Goal: Task Accomplishment & Management: Manage account settings

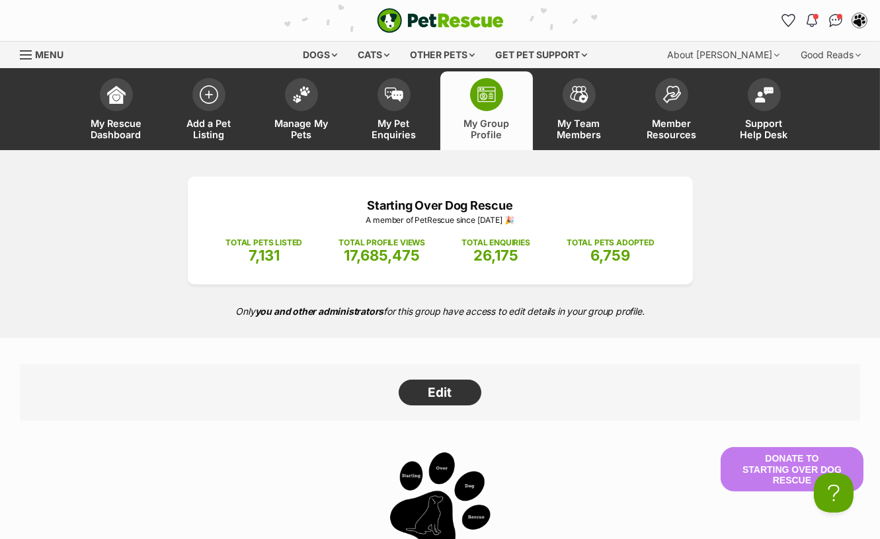
click at [309, 100] on span at bounding box center [301, 94] width 33 height 33
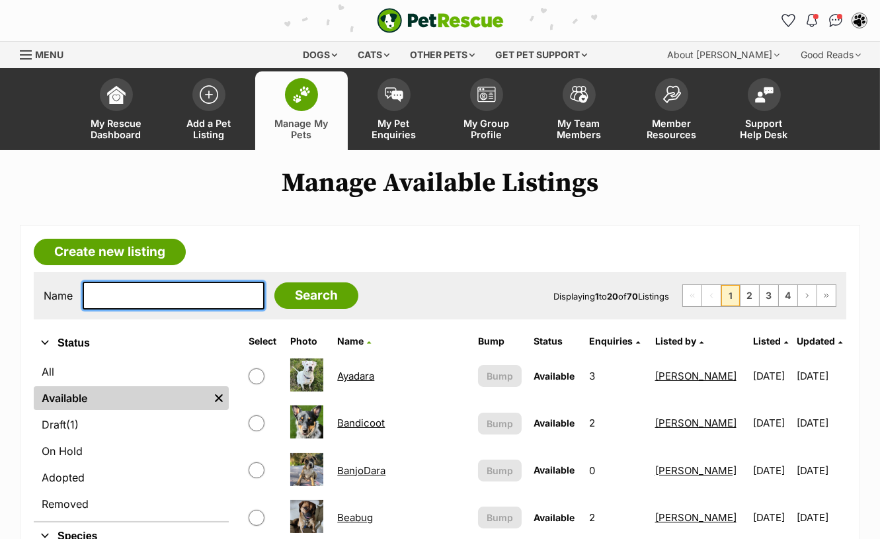
click at [137, 304] on input "text" at bounding box center [174, 296] width 182 height 28
type input "smiley"
click at [274, 282] on input "Search" at bounding box center [316, 295] width 84 height 26
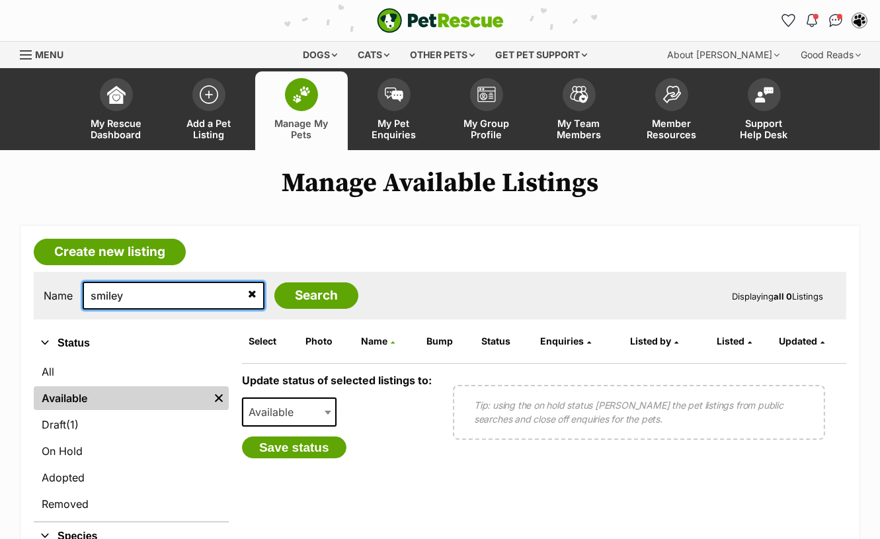
click at [140, 290] on input "smiley" at bounding box center [174, 296] width 182 height 28
type input "smile"
click at [274, 282] on input "Search" at bounding box center [316, 295] width 84 height 26
click at [97, 392] on link "Available" at bounding box center [121, 398] width 175 height 24
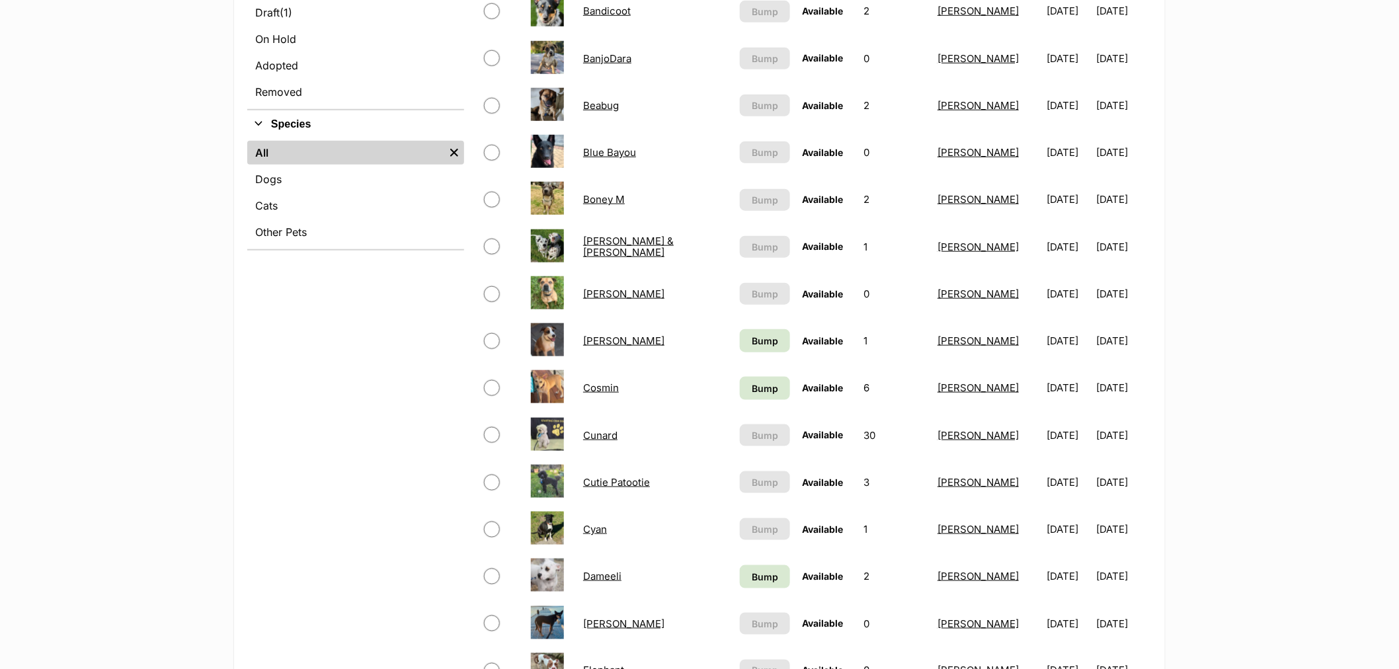
scroll to position [440, 0]
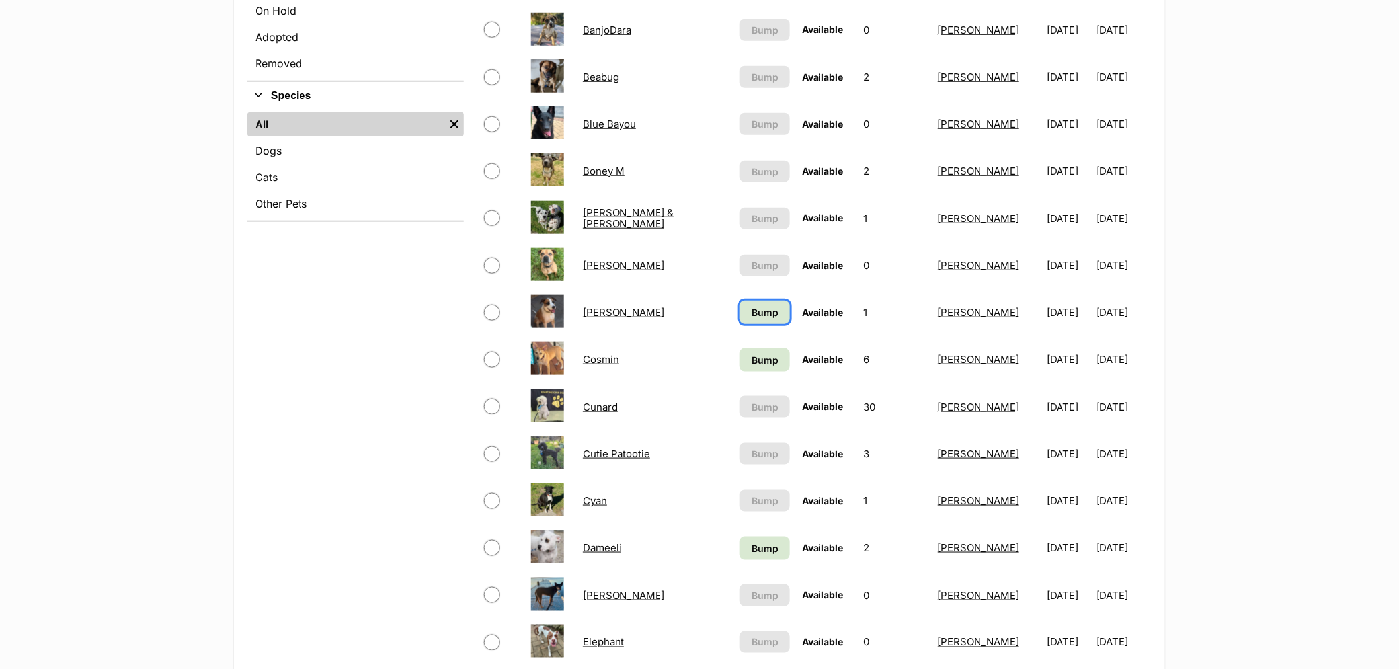
click at [457, 309] on span "Bump" at bounding box center [765, 312] width 26 height 14
click at [457, 355] on span "Bump" at bounding box center [765, 360] width 26 height 14
click at [457, 77] on input "checkbox" at bounding box center [492, 77] width 16 height 16
checkbox input "true"
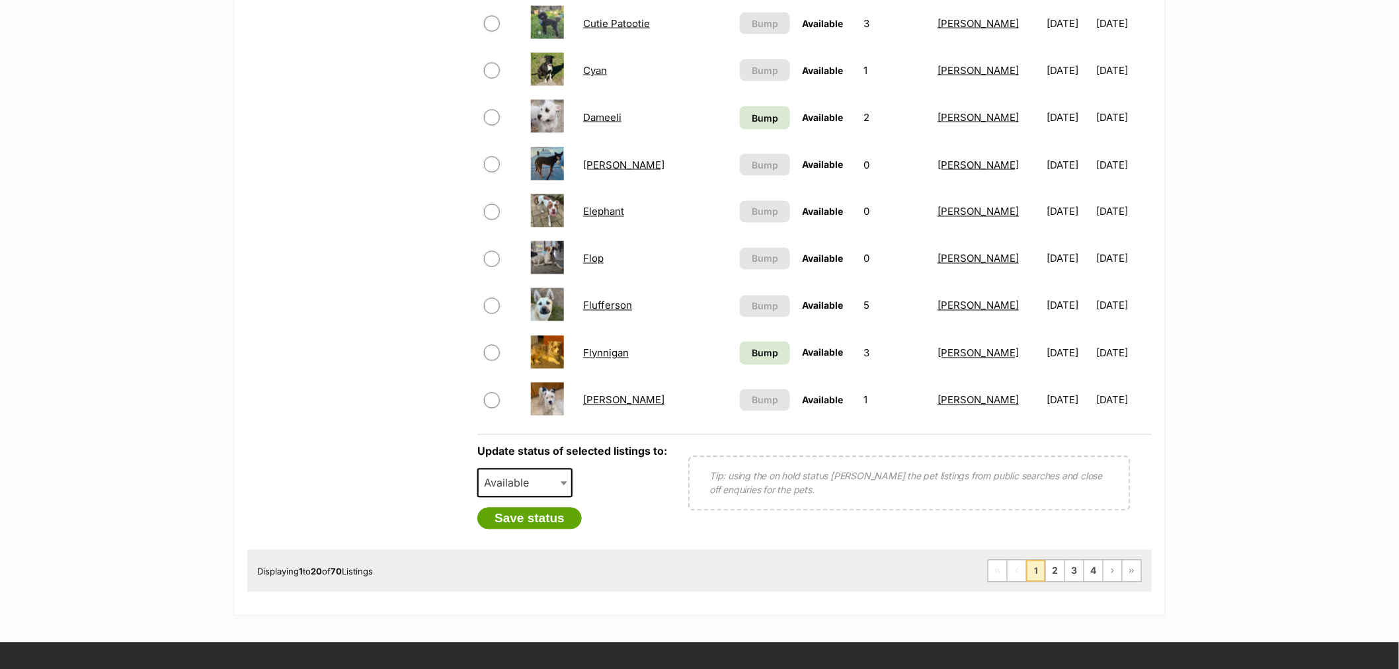
scroll to position [881, 0]
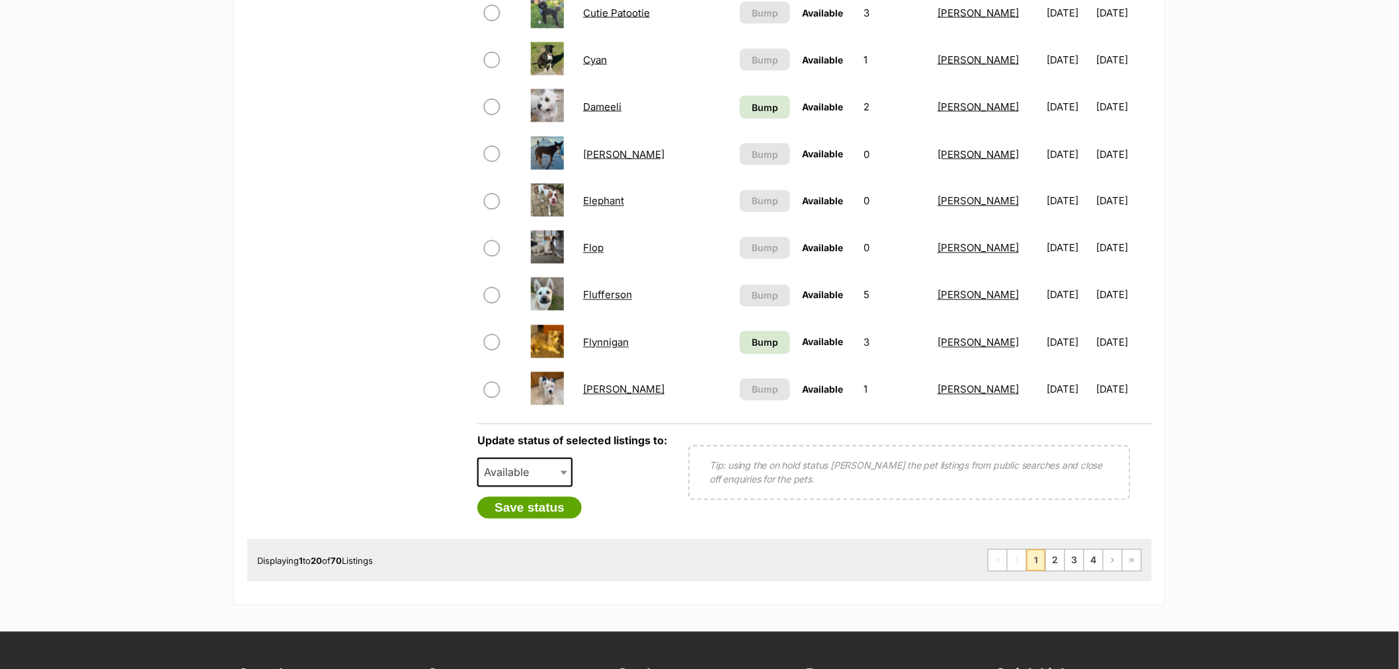
click at [457, 450] on div "Update status of selected listings to: Available On Hold Adopted Removed Availa…" at bounding box center [572, 477] width 190 height 84
click at [457, 463] on span "Available" at bounding box center [510, 472] width 63 height 19
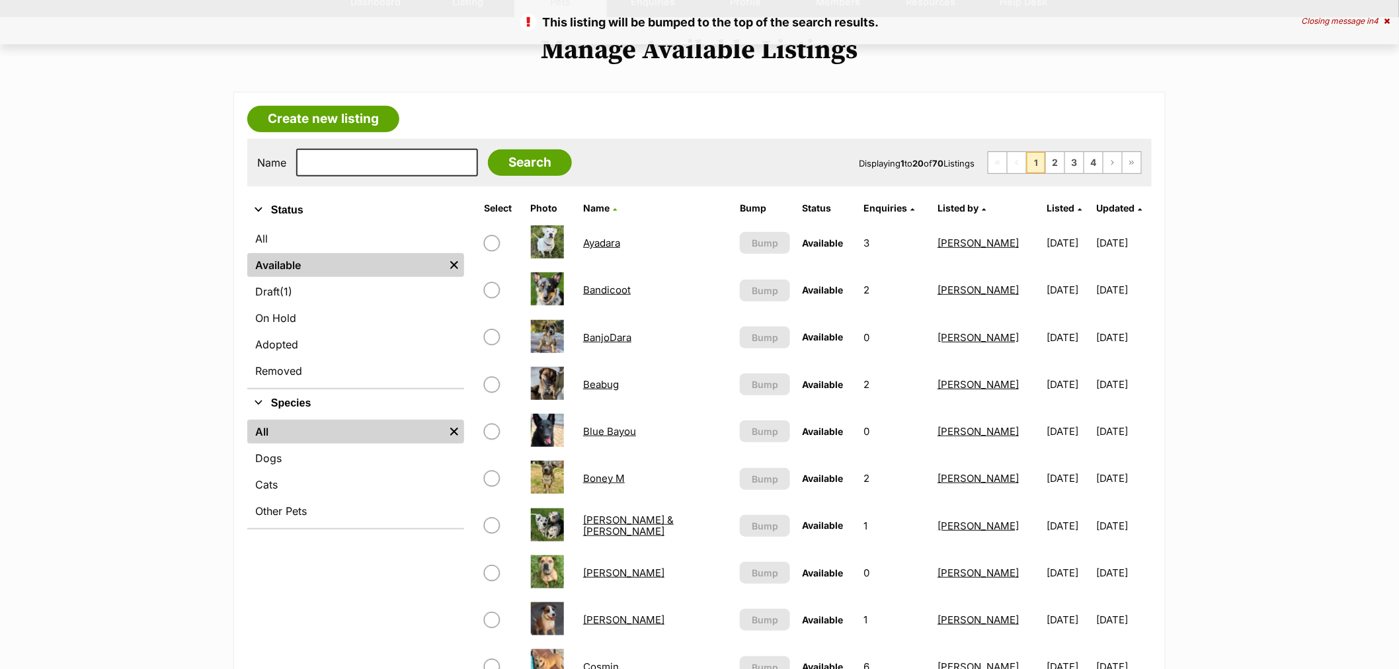
scroll to position [147, 0]
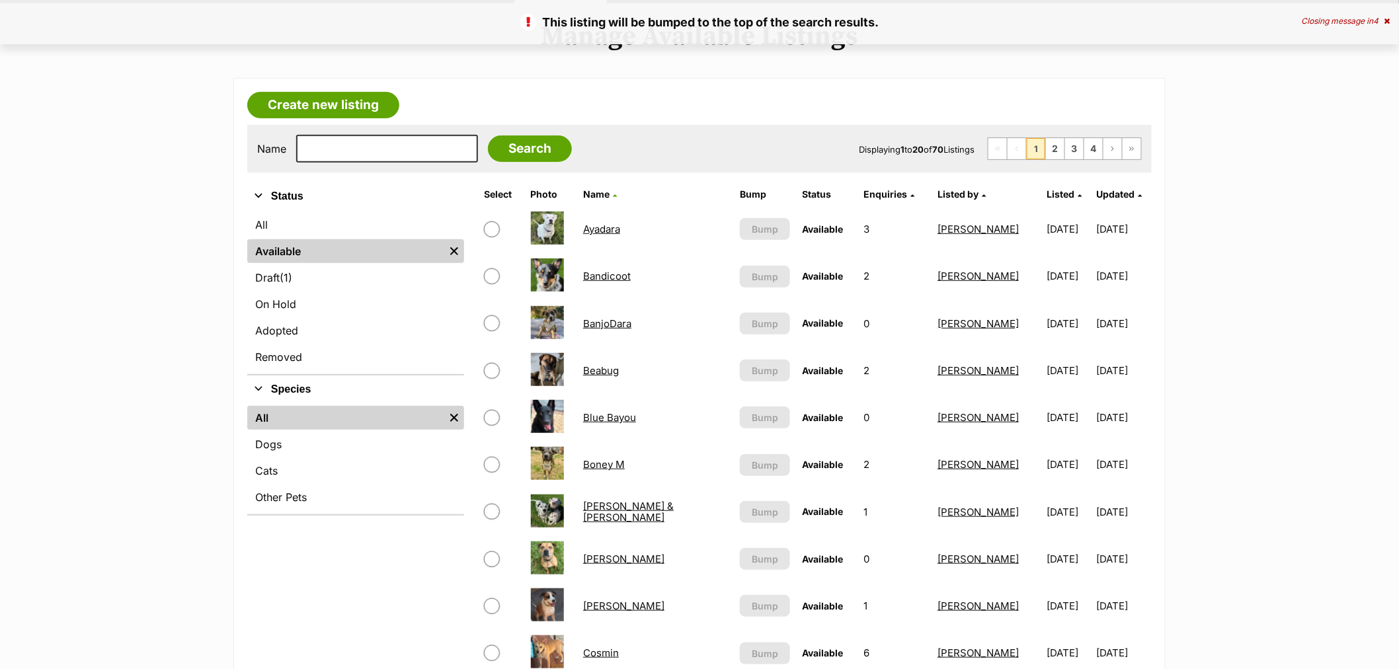
click at [489, 369] on input "checkbox" at bounding box center [492, 371] width 16 height 16
checkbox input "true"
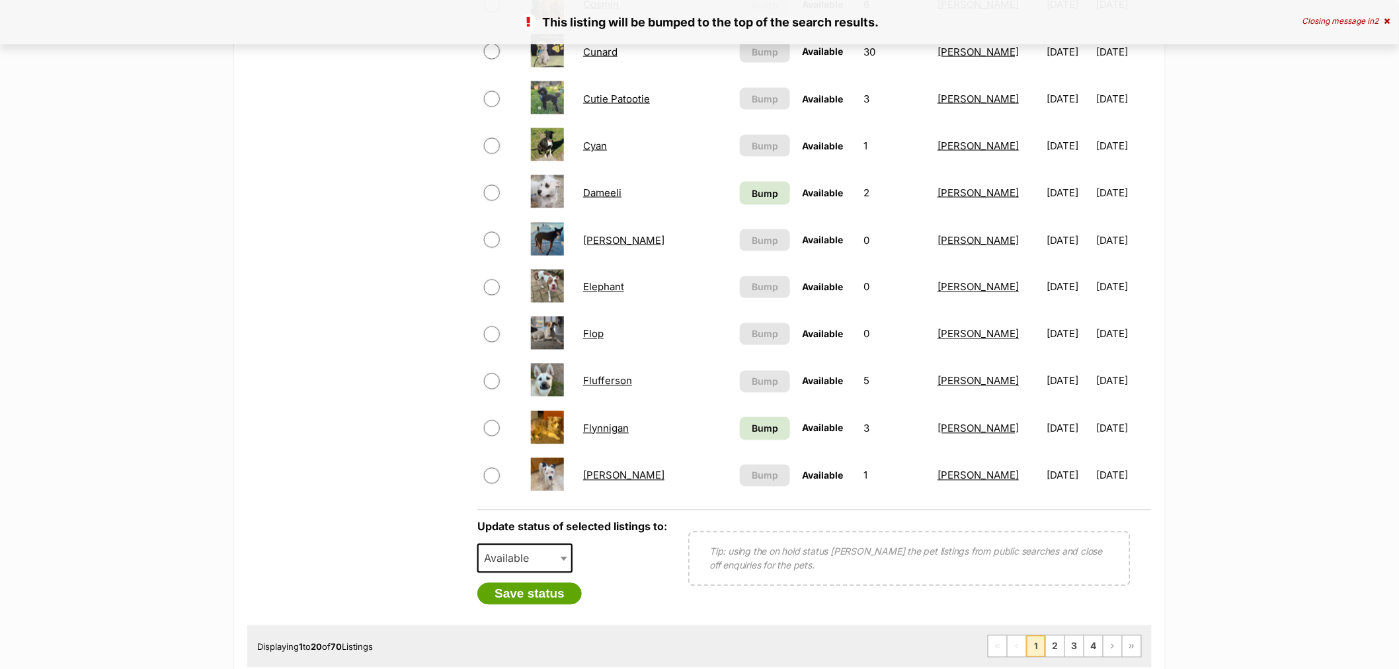
scroll to position [954, 0]
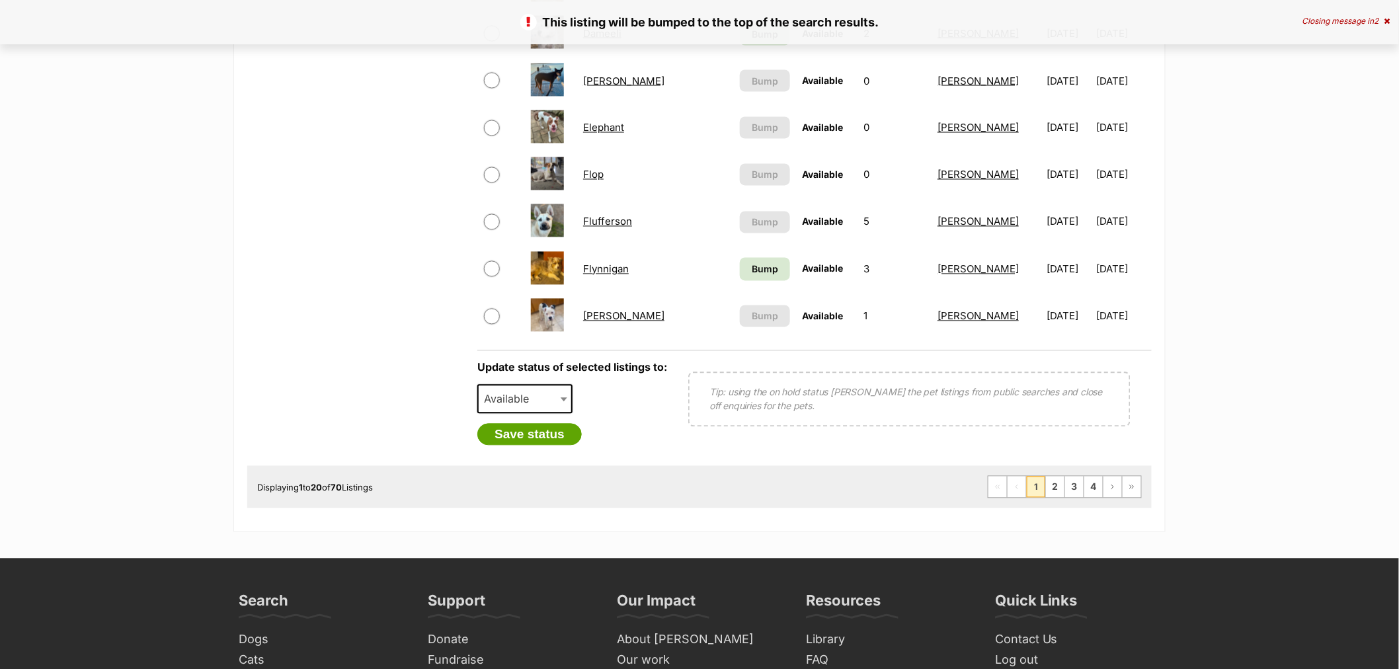
click at [566, 392] on span at bounding box center [565, 399] width 13 height 29
select select "on_hold"
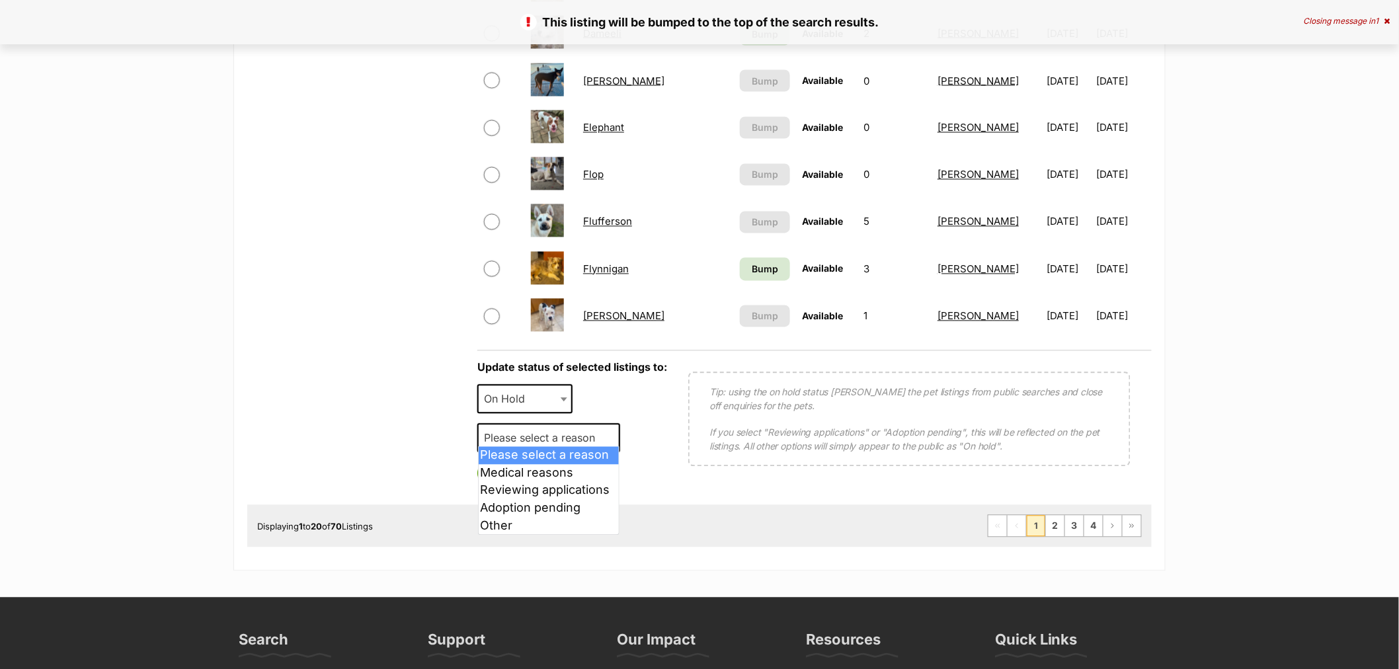
click at [524, 436] on span "Please select a reason" at bounding box center [544, 438] width 130 height 19
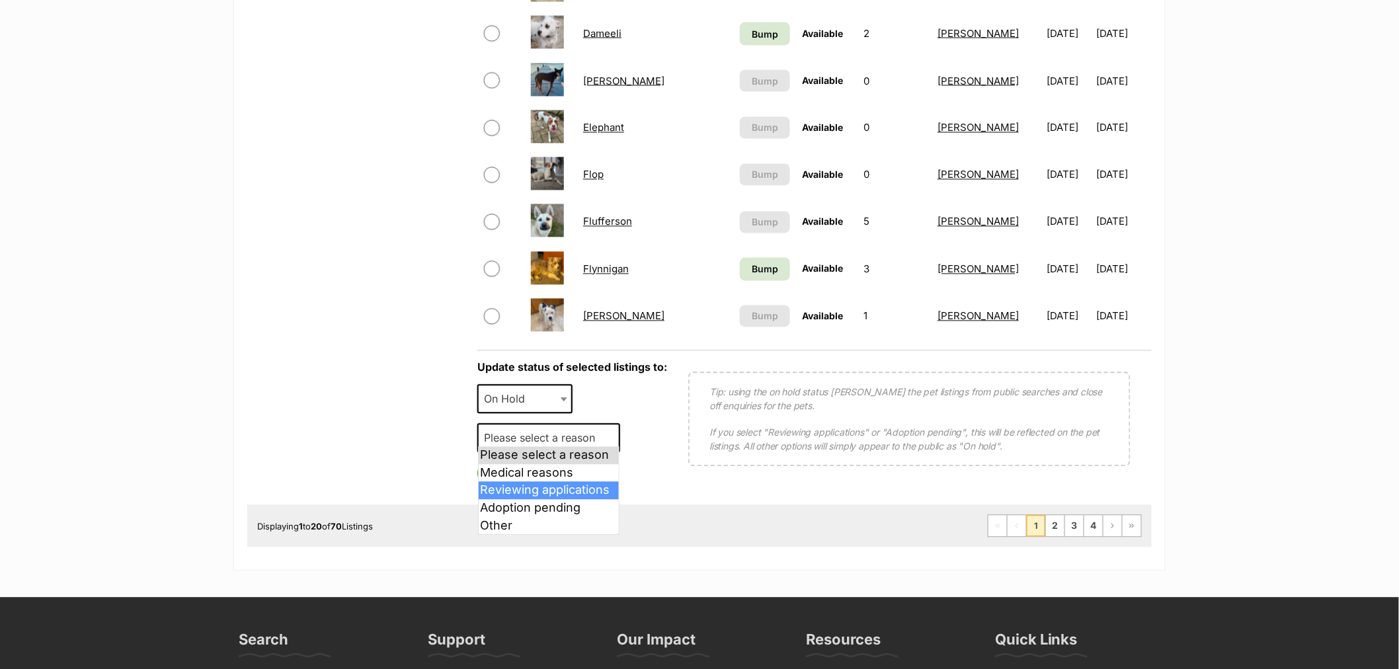
select select "reviewing_applications"
click at [533, 466] on button "Save status" at bounding box center [529, 474] width 104 height 22
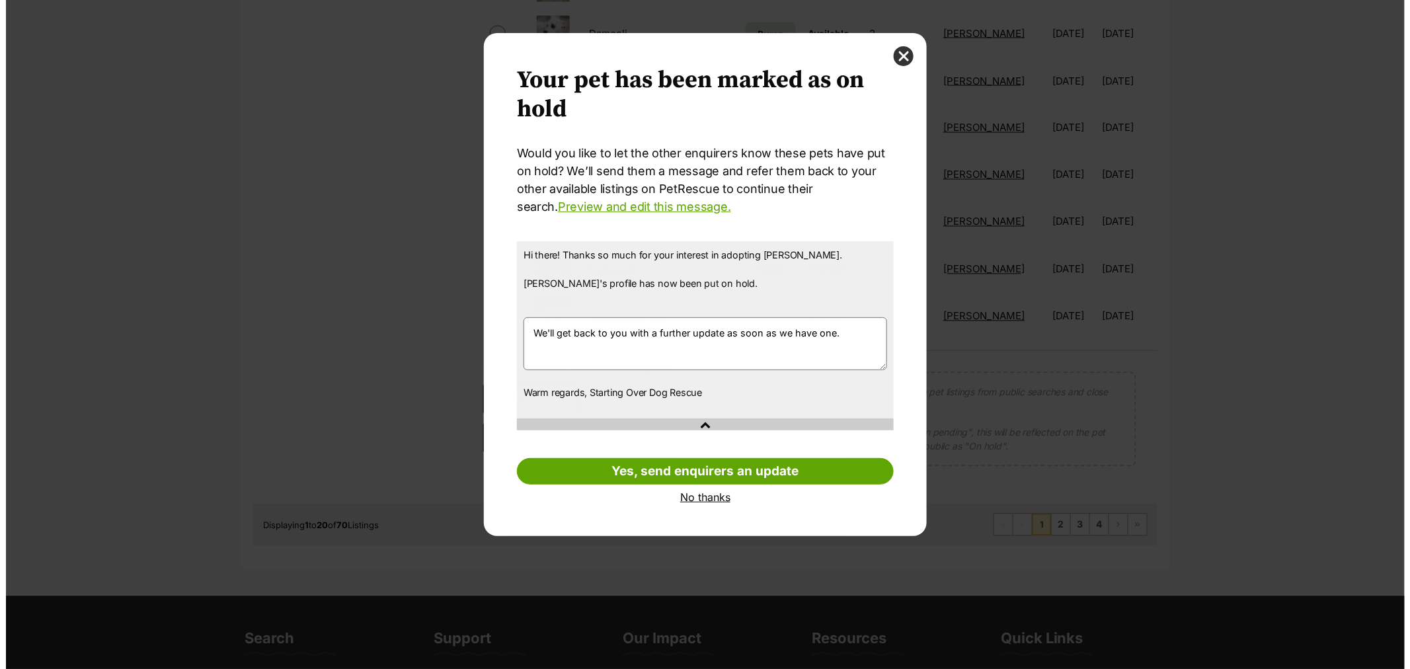
scroll to position [0, 0]
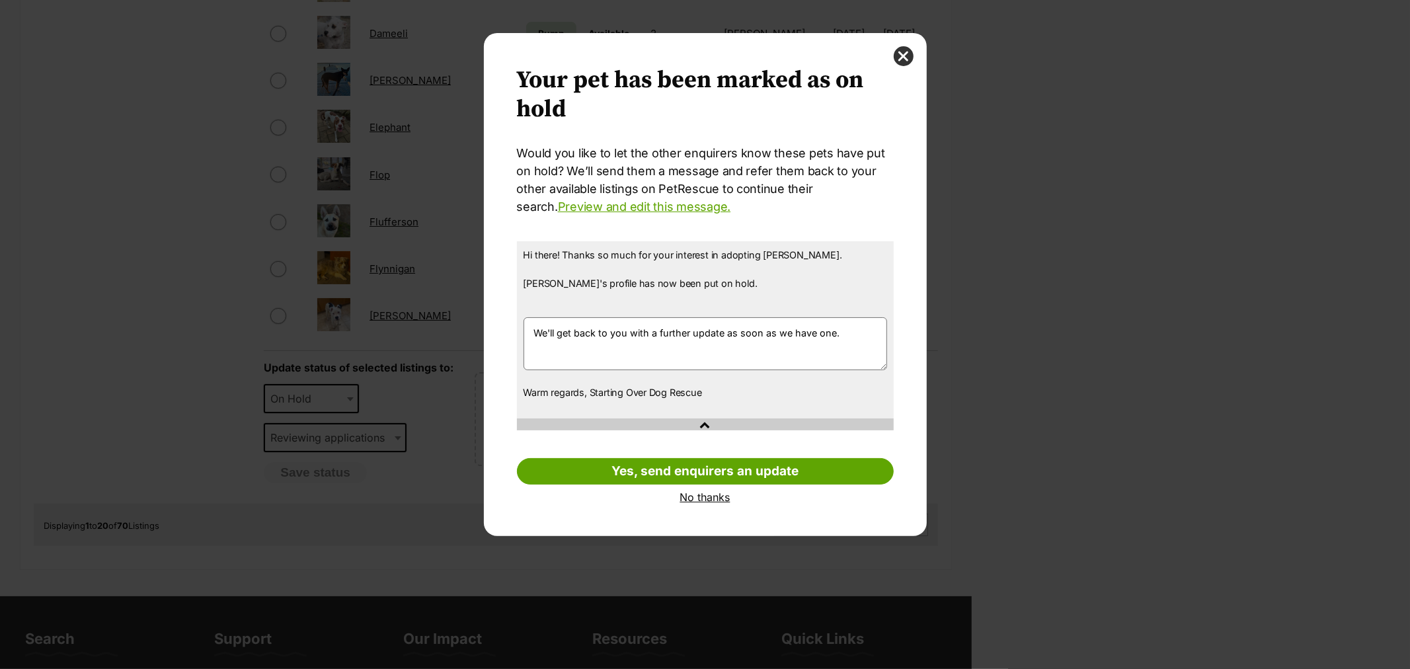
click at [701, 492] on link "No thanks" at bounding box center [705, 497] width 377 height 12
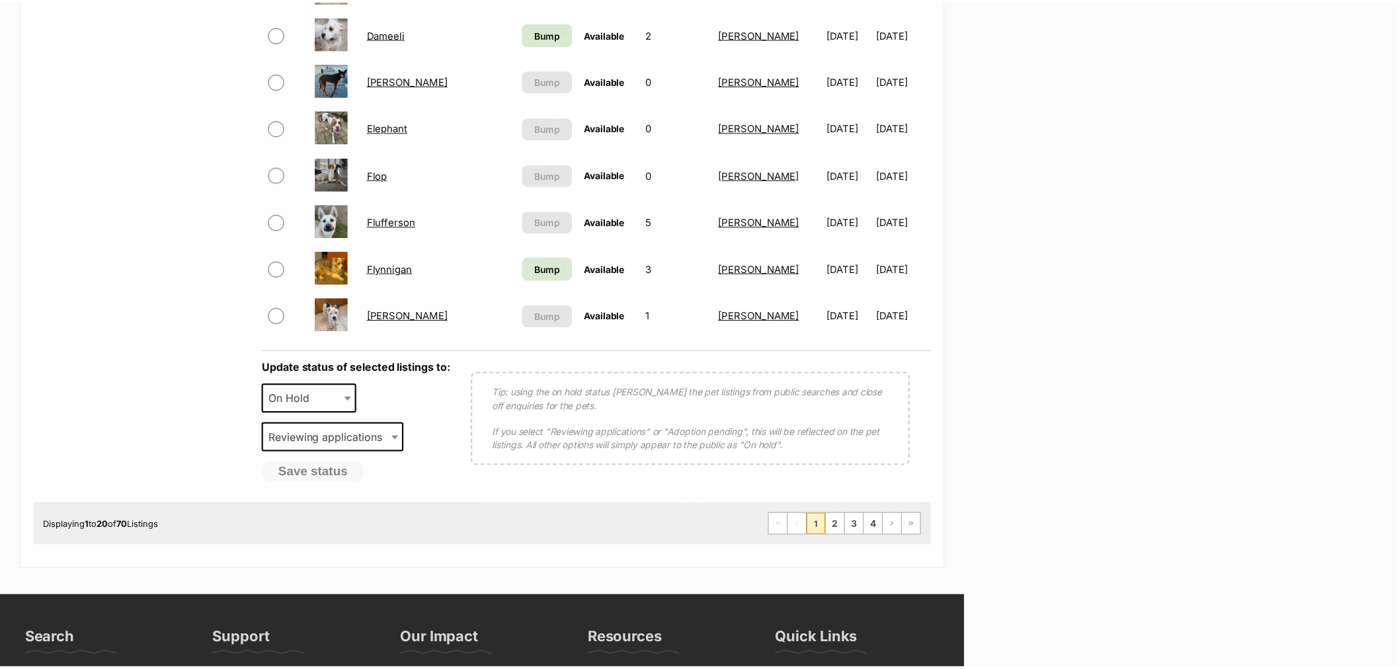
scroll to position [954, 0]
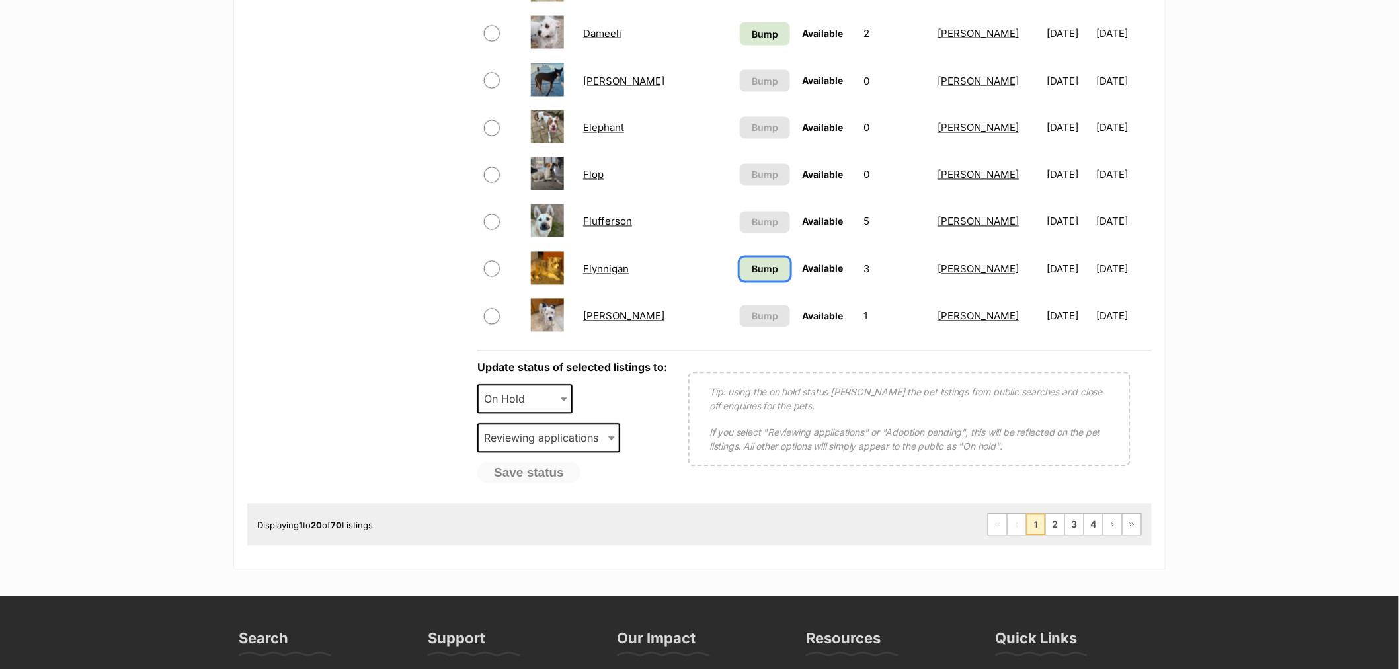
click at [752, 265] on span "Bump" at bounding box center [765, 269] width 26 height 14
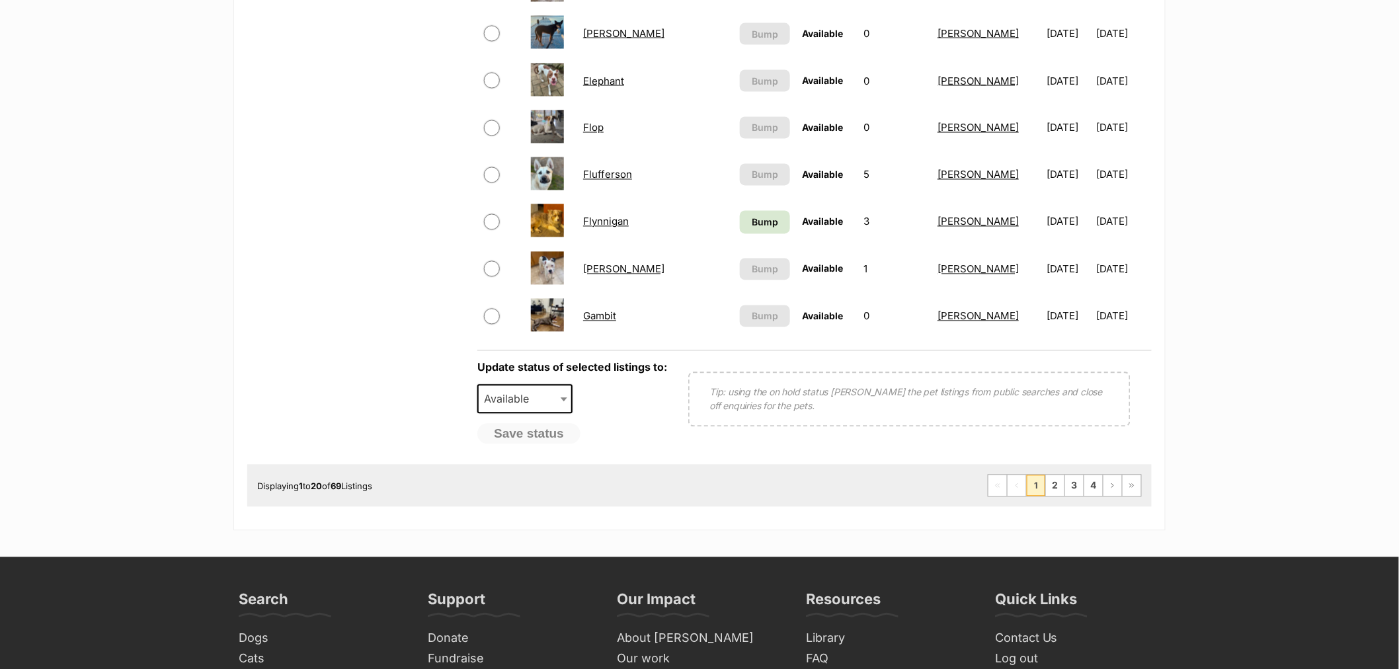
click at [484, 219] on input "checkbox" at bounding box center [492, 222] width 16 height 16
checkbox input "true"
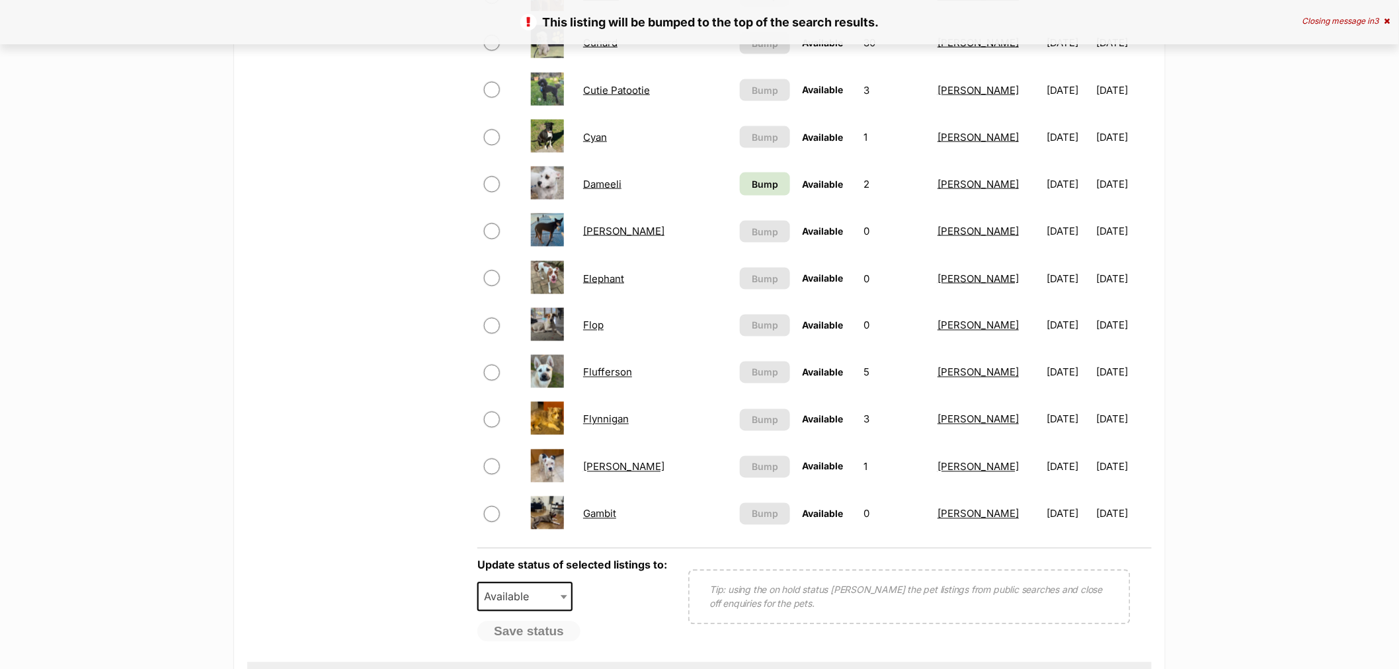
scroll to position [763, 0]
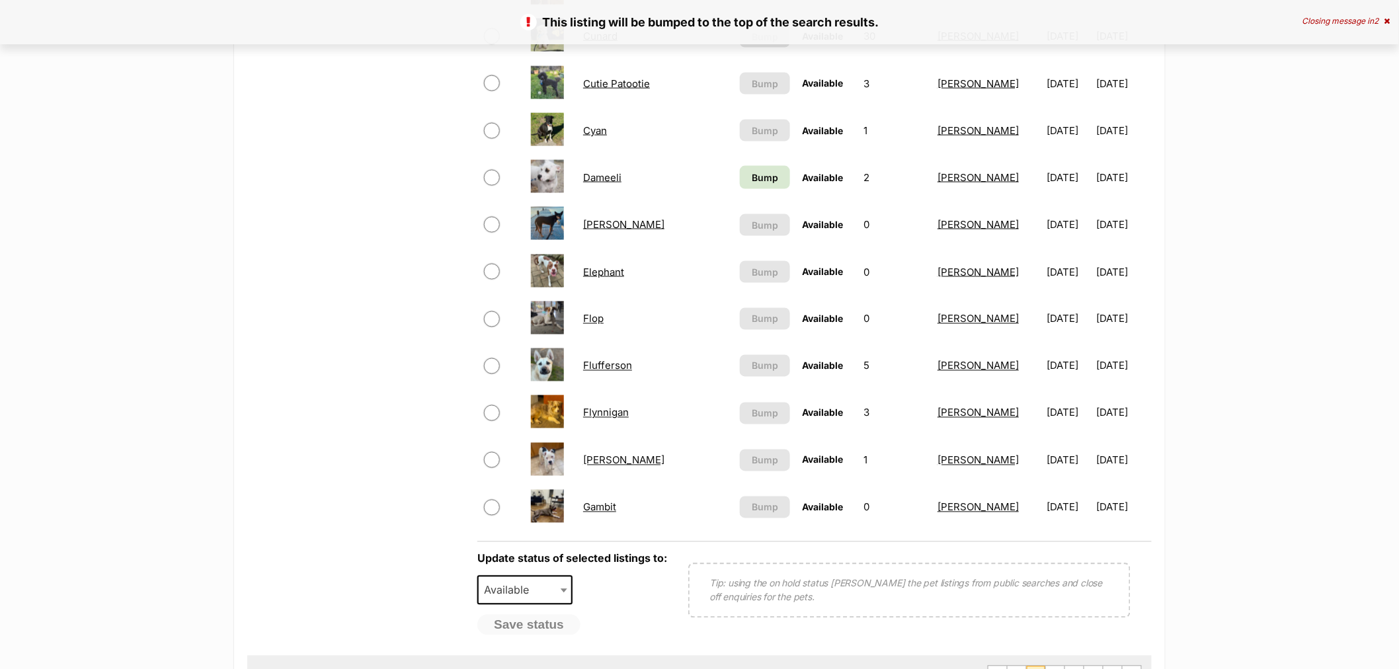
click at [484, 414] on span at bounding box center [501, 413] width 34 height 16
click at [489, 410] on input "checkbox" at bounding box center [492, 413] width 16 height 16
checkbox input "true"
click at [554, 595] on span "Available" at bounding box center [524, 590] width 95 height 29
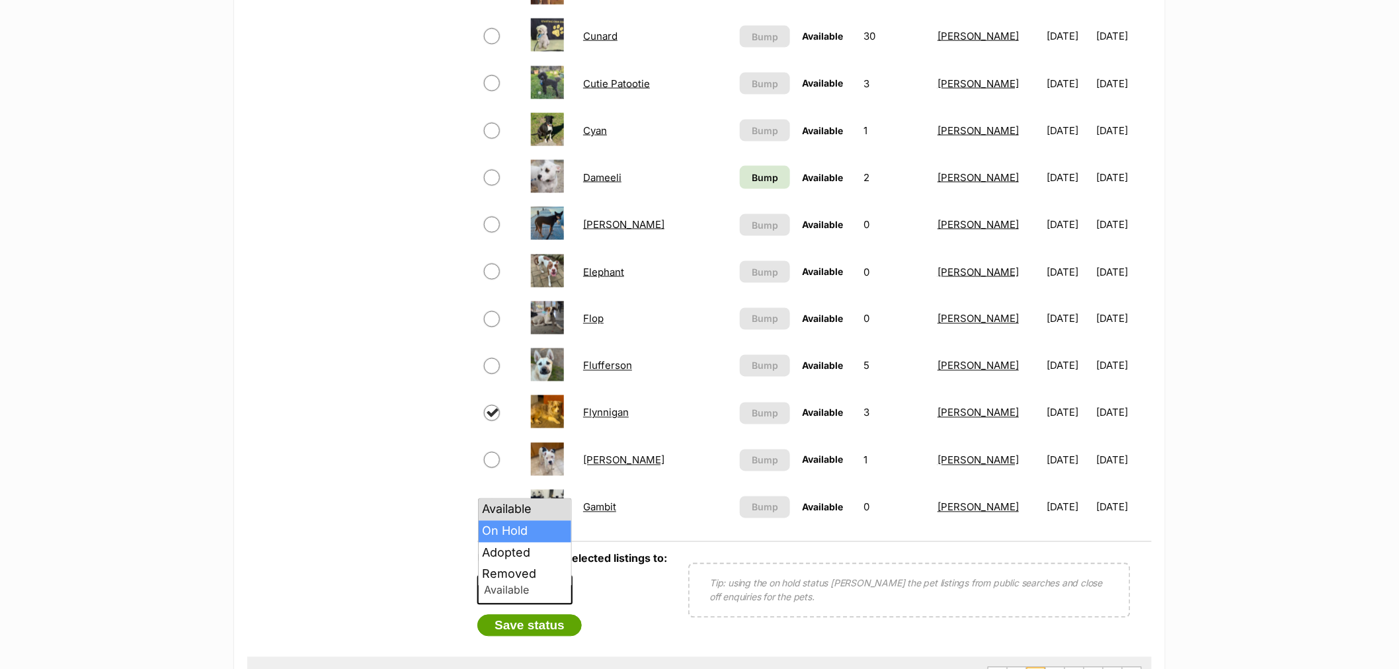
select select "on_hold"
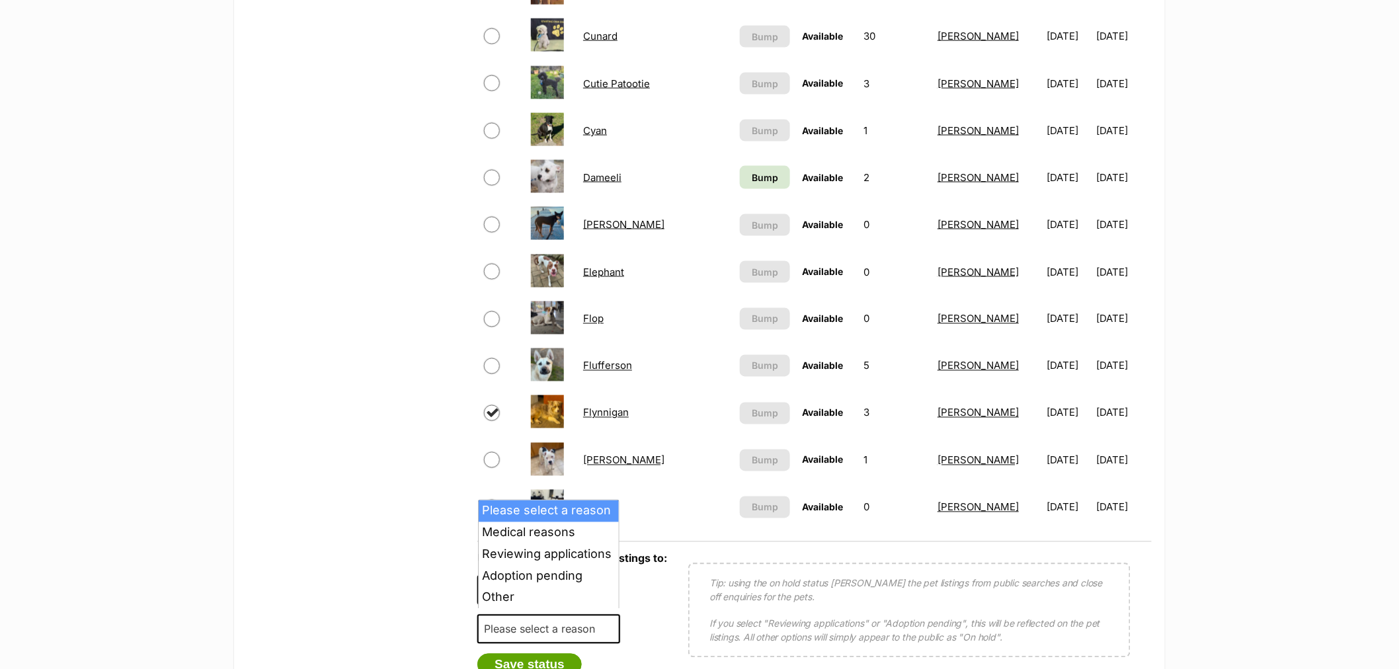
click at [551, 620] on span "Please select a reason" at bounding box center [544, 629] width 130 height 19
select select "reviewing_applications"
click at [534, 654] on button "Save status" at bounding box center [529, 665] width 104 height 22
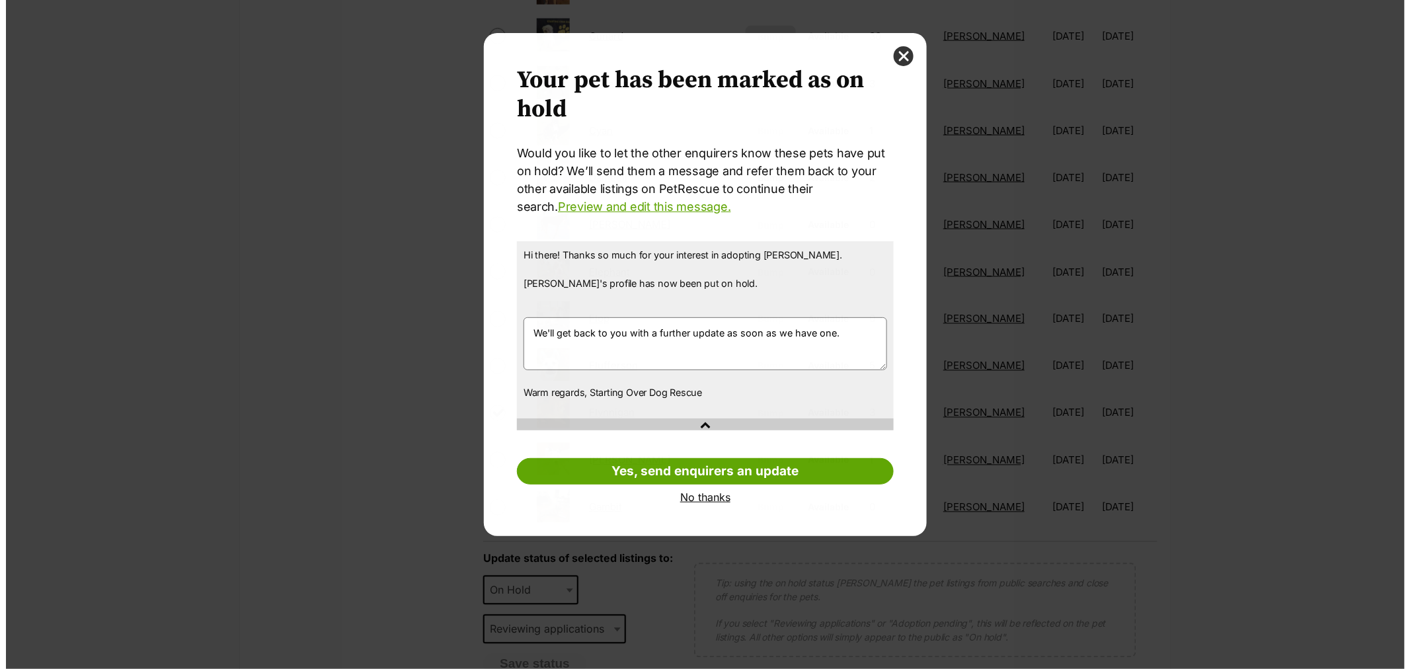
scroll to position [0, 0]
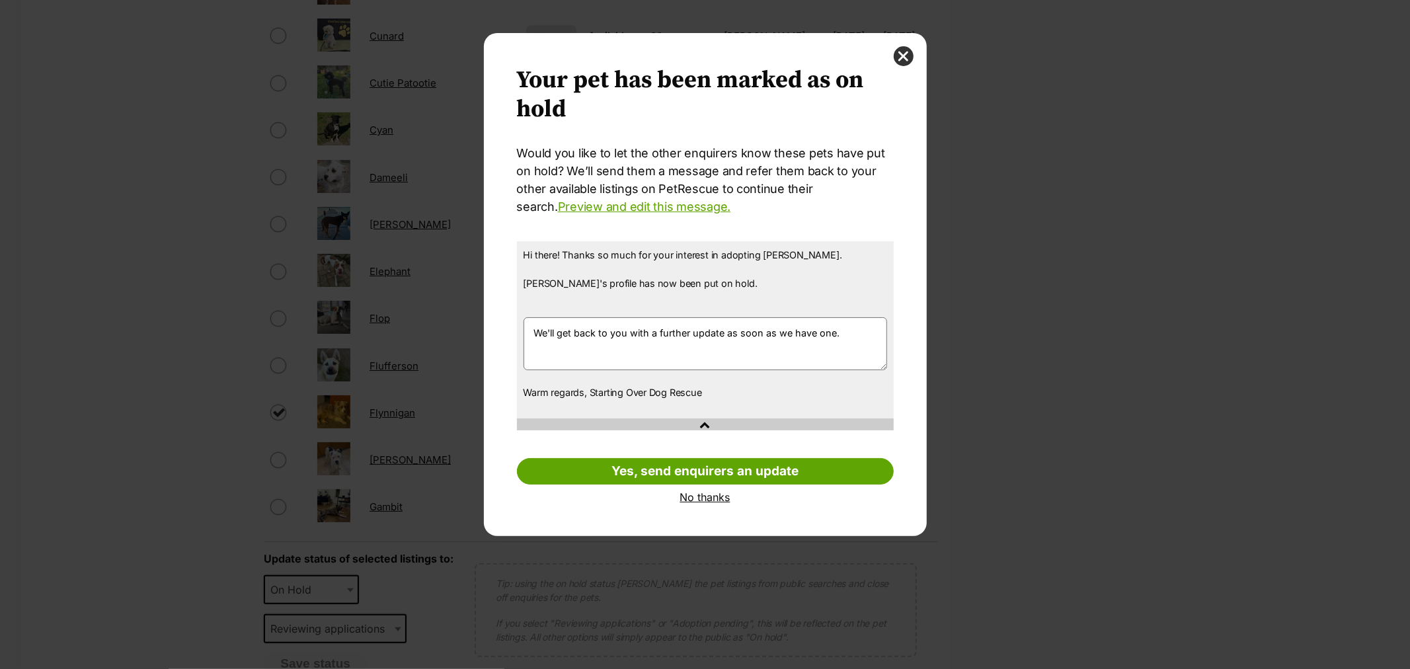
click at [716, 497] on link "No thanks" at bounding box center [705, 497] width 377 height 12
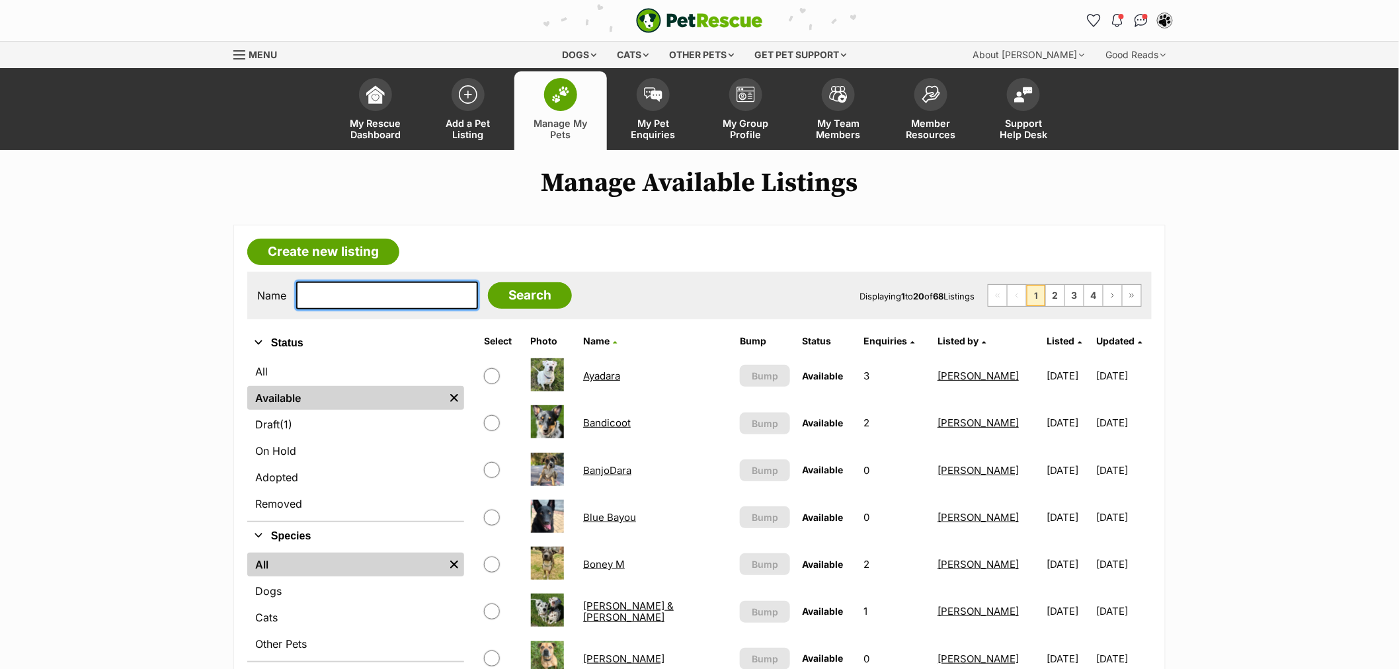
click at [393, 304] on input "text" at bounding box center [387, 296] width 182 height 28
type input "jir"
click at [488, 282] on input "Search" at bounding box center [530, 295] width 84 height 26
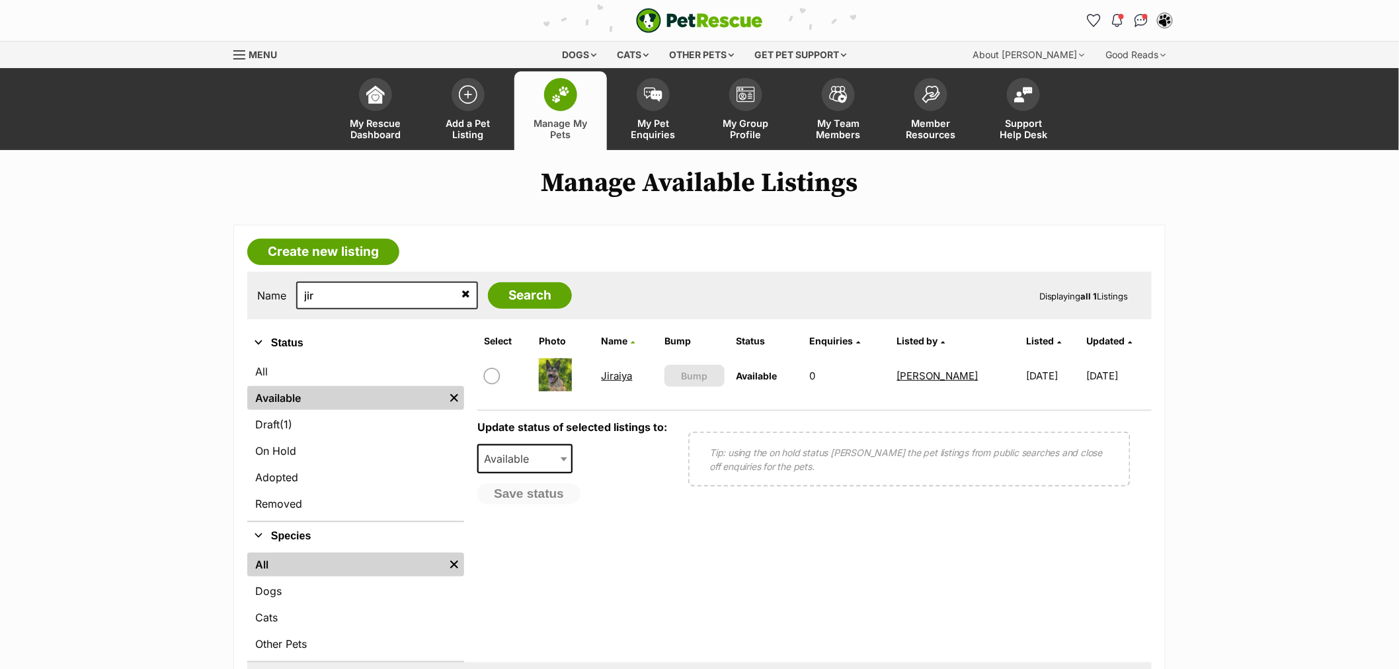
click at [485, 375] on input "checkbox" at bounding box center [492, 376] width 16 height 16
checkbox input "true"
click at [506, 453] on span "Available" at bounding box center [510, 458] width 63 height 19
select select "on_hold"
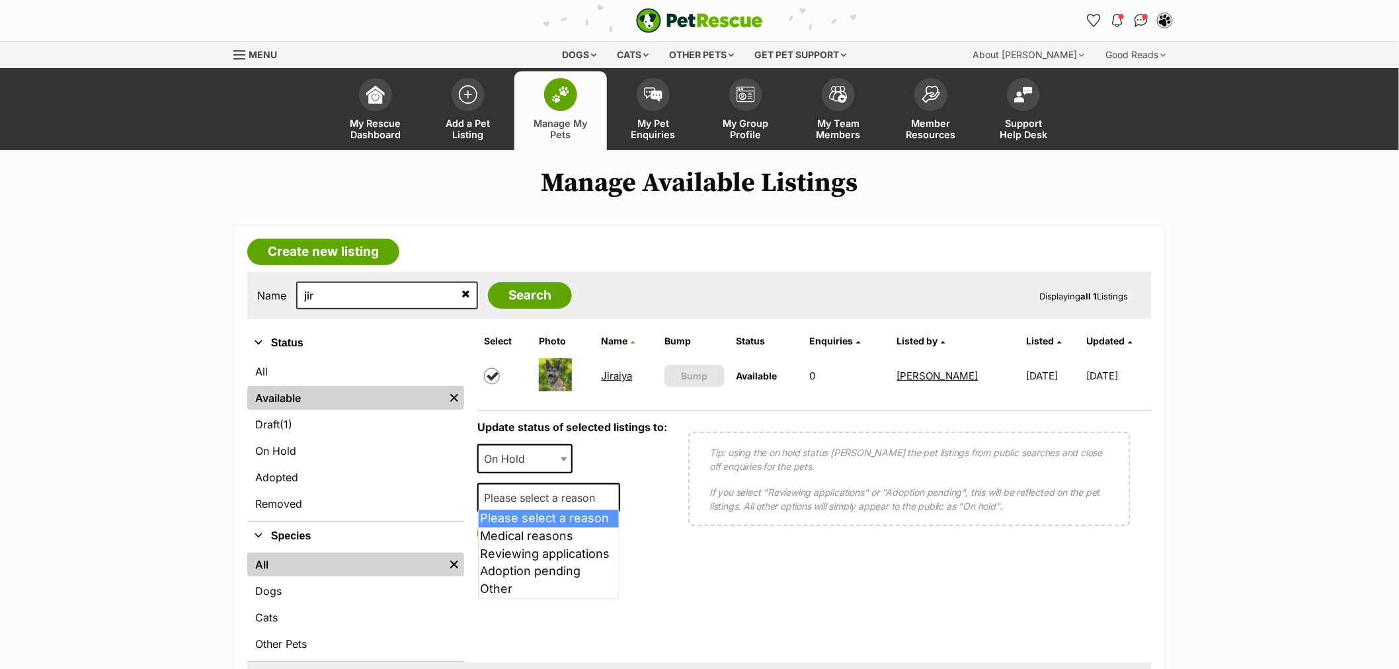
click at [514, 500] on span "Please select a reason" at bounding box center [544, 497] width 130 height 19
select select "reviewing_applications"
click at [525, 534] on button "Save status" at bounding box center [529, 533] width 104 height 22
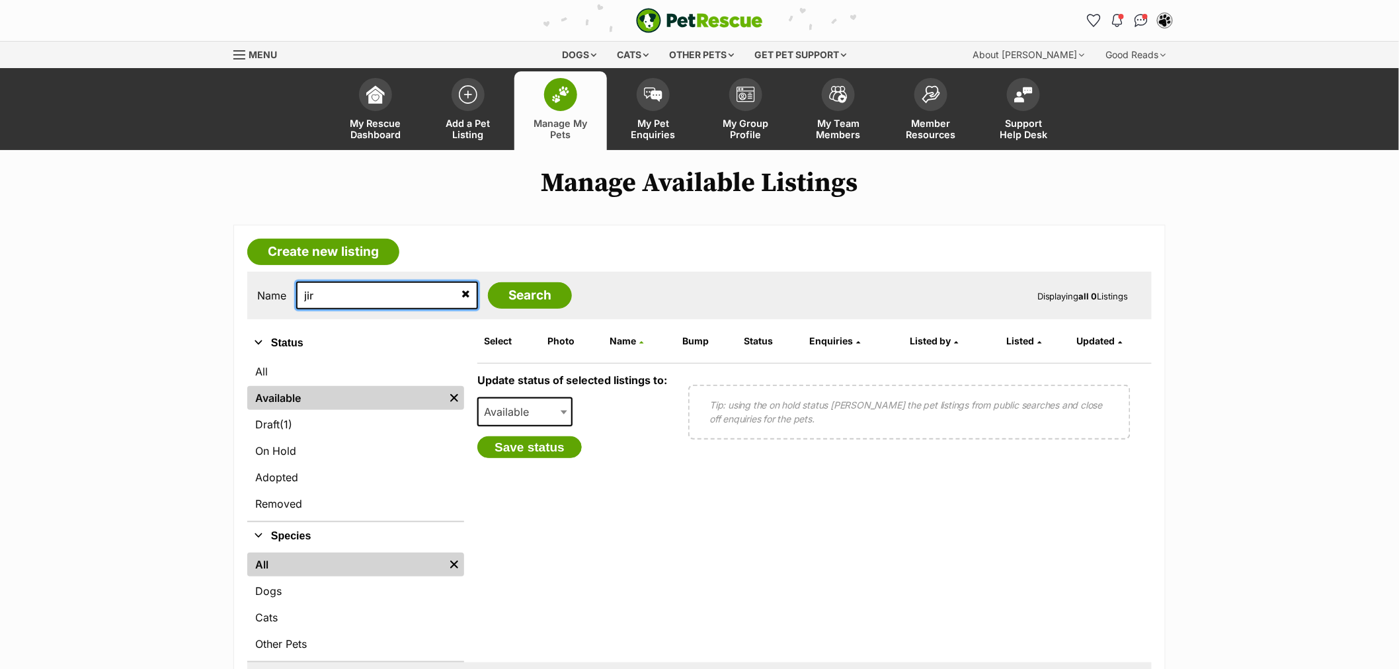
click at [357, 295] on input "jir" at bounding box center [387, 296] width 182 height 28
type input "milo"
click at [488, 282] on input "Search" at bounding box center [530, 295] width 84 height 26
click at [314, 397] on link "Available" at bounding box center [345, 398] width 197 height 24
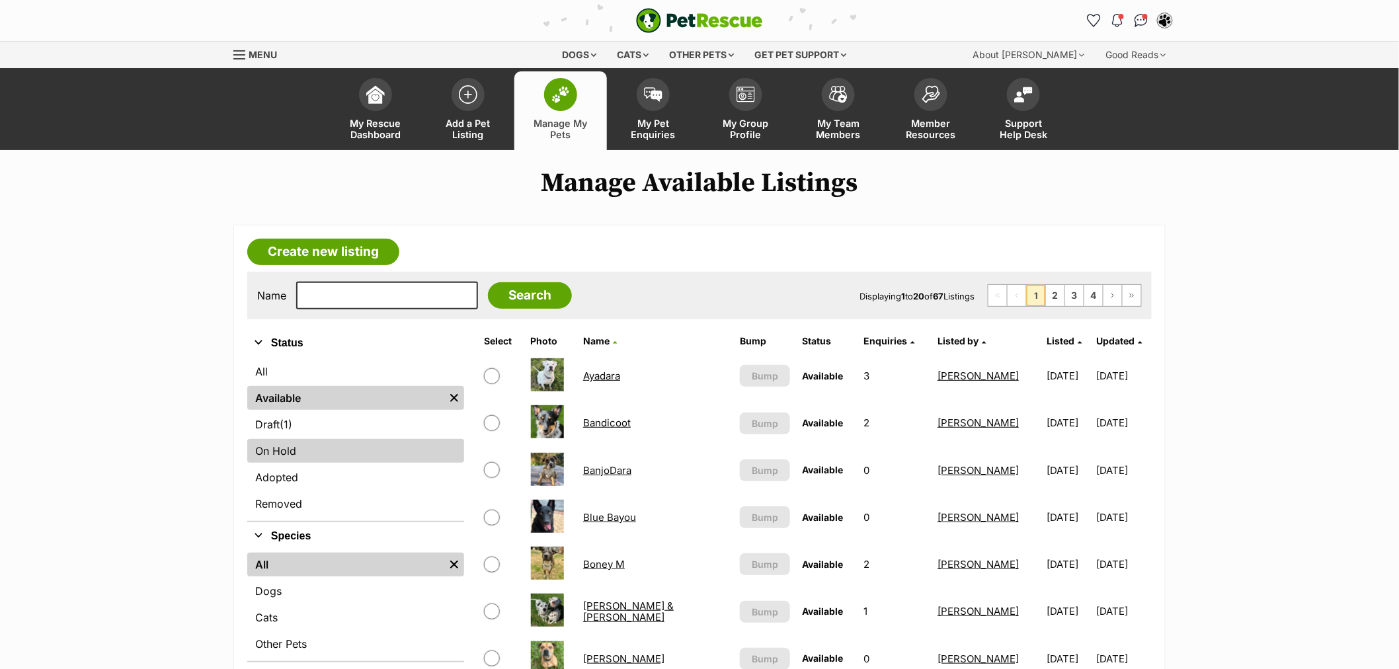
click at [252, 451] on link "On Hold" at bounding box center [355, 451] width 217 height 24
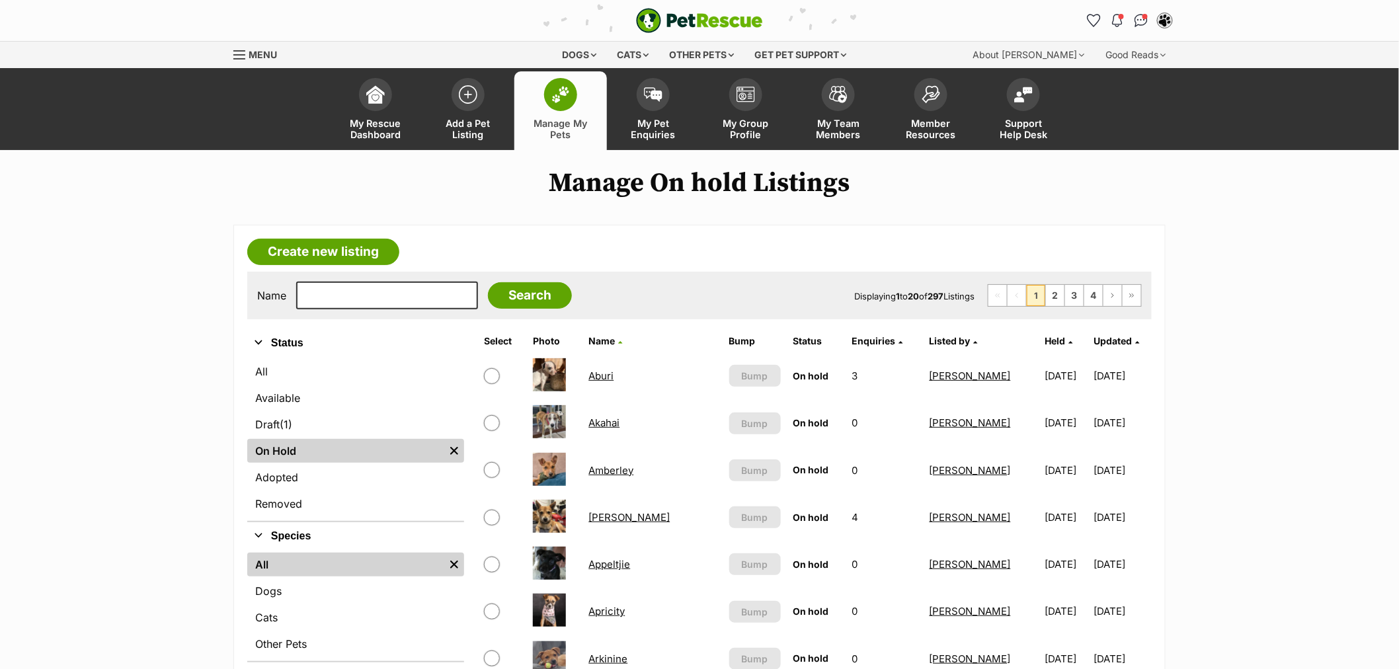
click at [1045, 335] on span "Held" at bounding box center [1055, 340] width 20 height 11
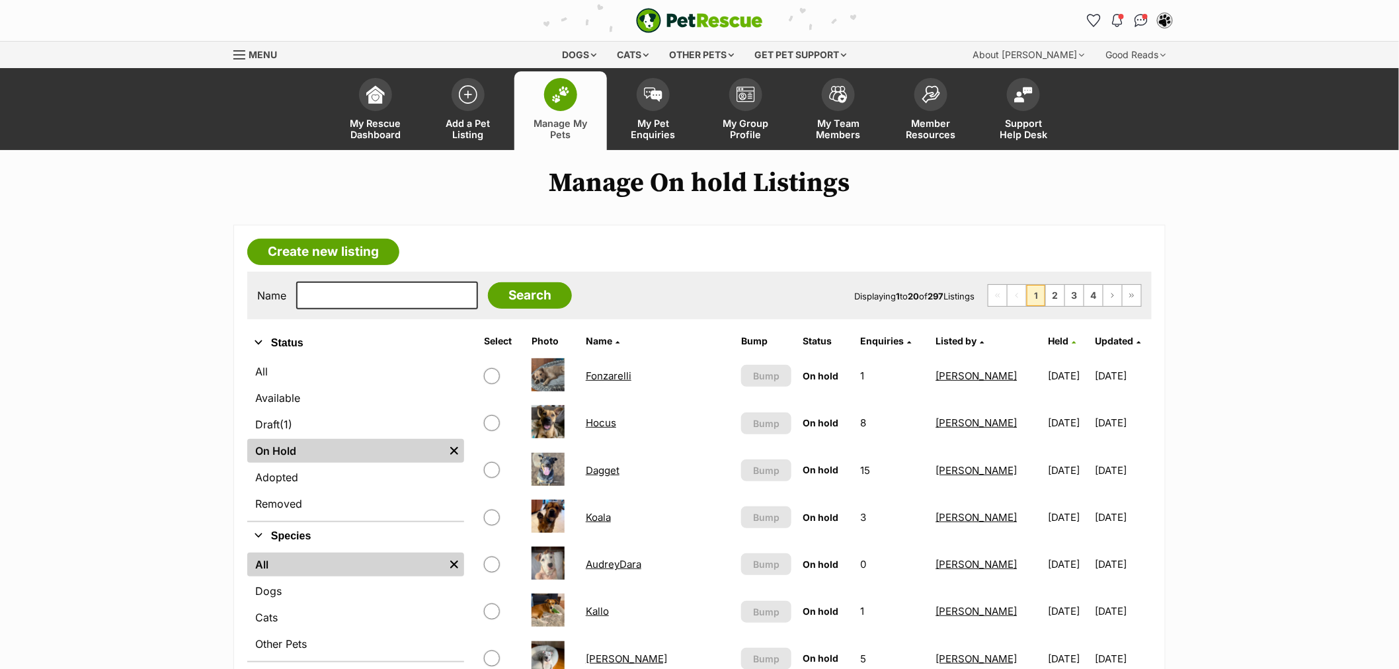
click at [1048, 335] on span "Held" at bounding box center [1058, 340] width 20 height 11
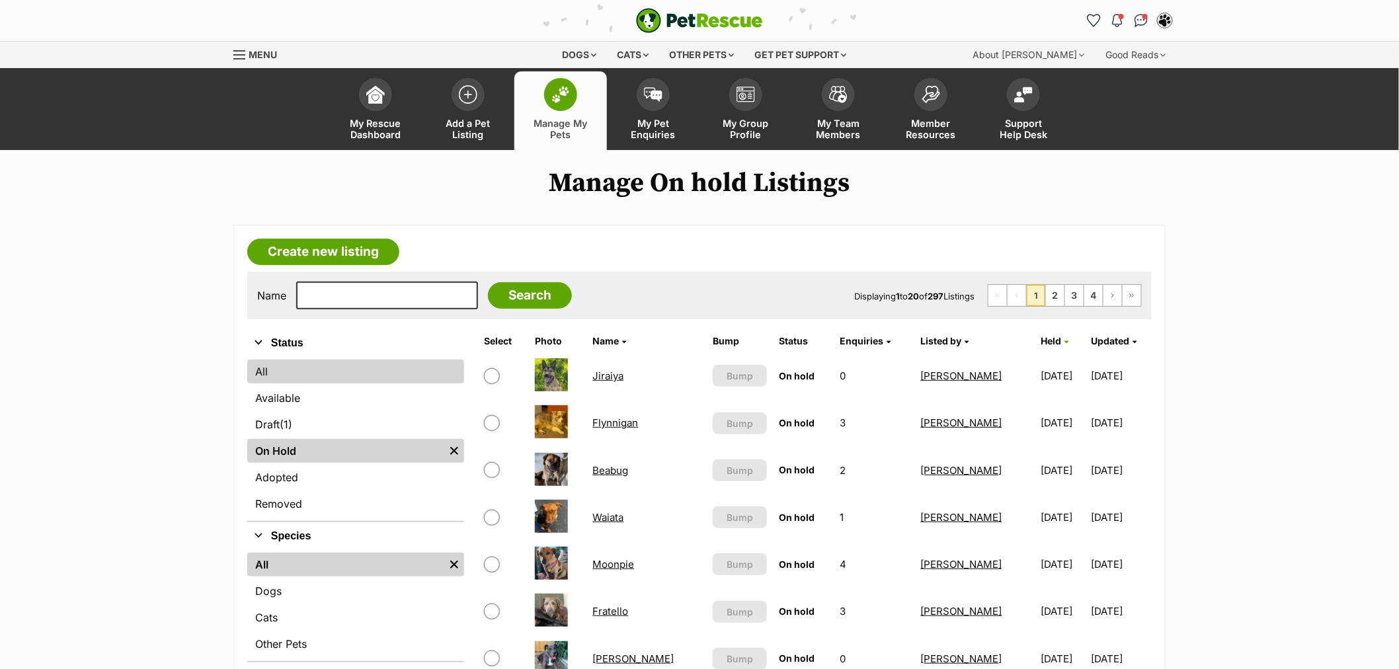
click at [298, 366] on link "All" at bounding box center [355, 372] width 217 height 24
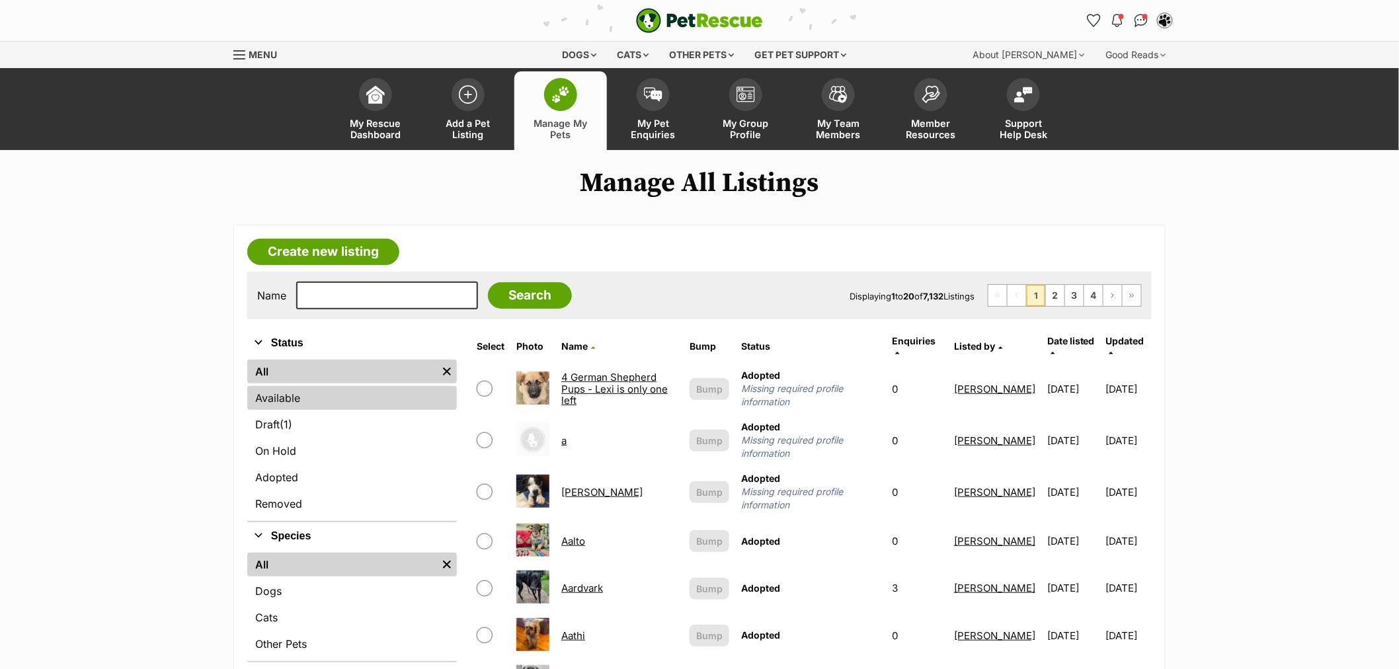
click at [279, 391] on link "Available" at bounding box center [352, 398] width 210 height 24
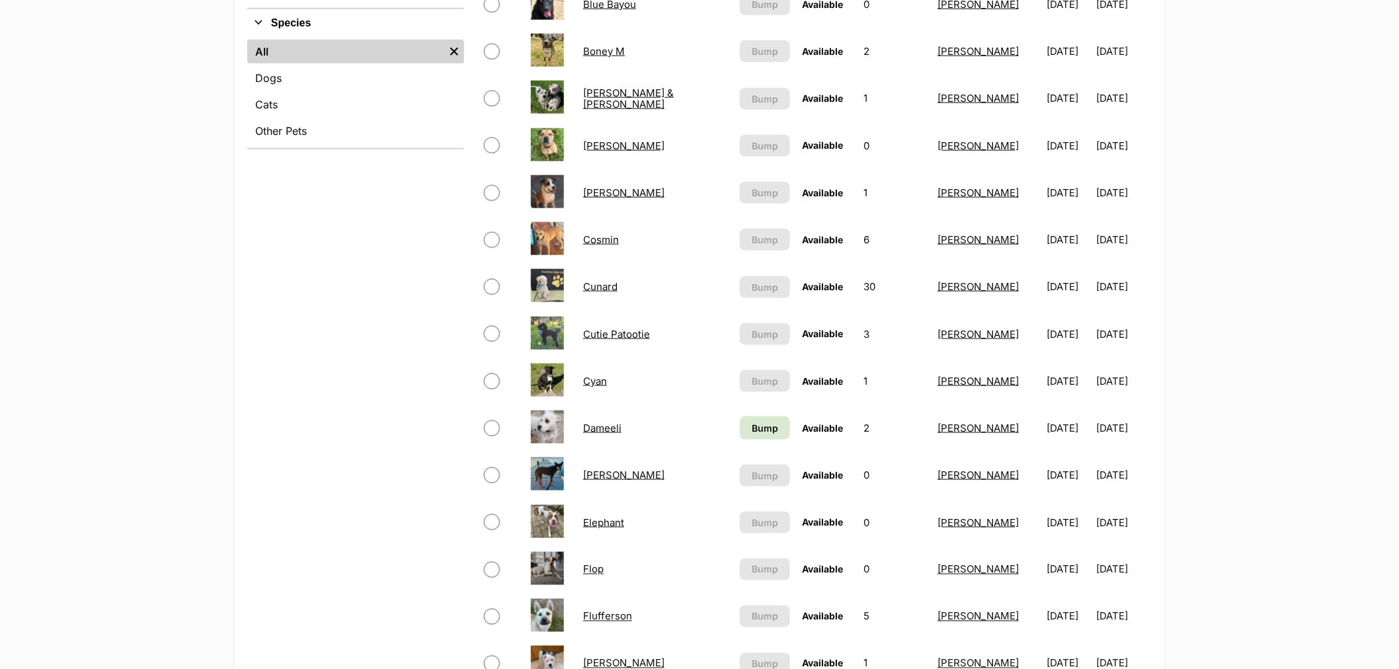
scroll to position [514, 0]
click at [752, 426] on span "Bump" at bounding box center [765, 427] width 26 height 14
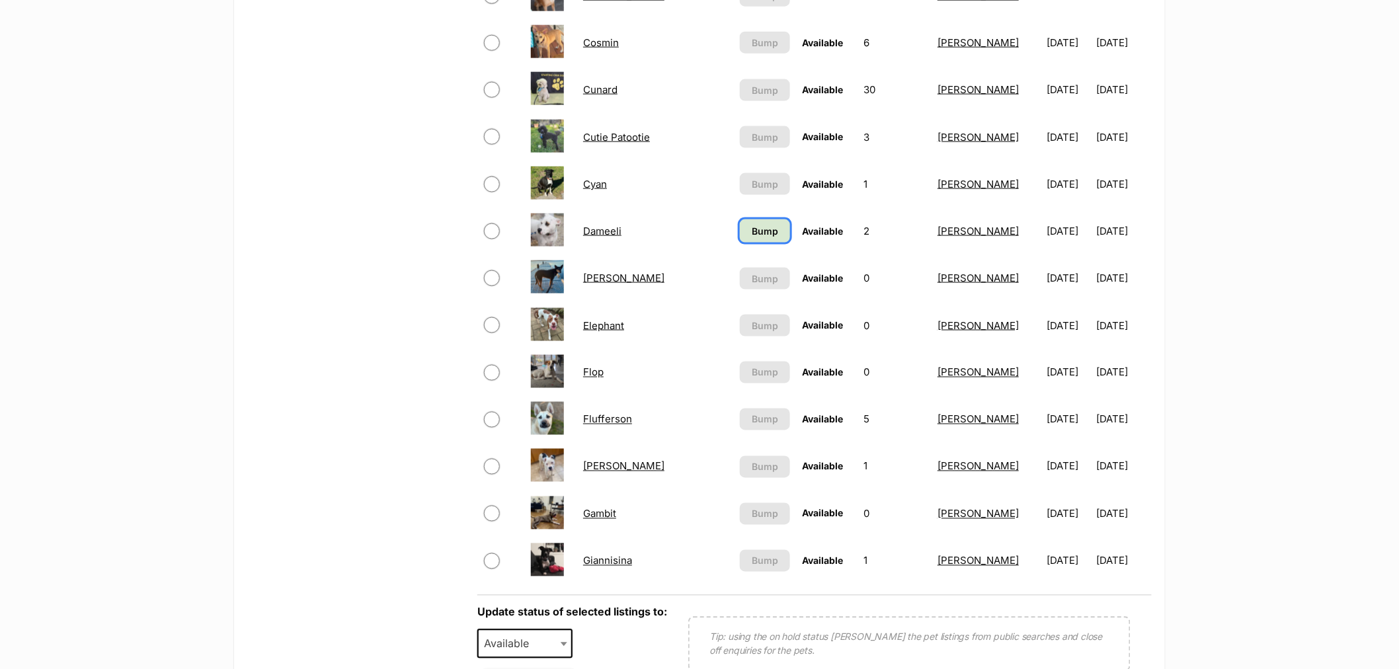
scroll to position [734, 0]
